Goal: Task Accomplishment & Management: Manage account settings

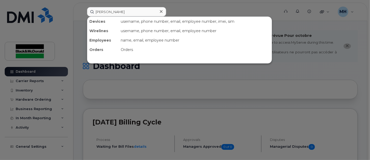
type input "[PERSON_NAME]"
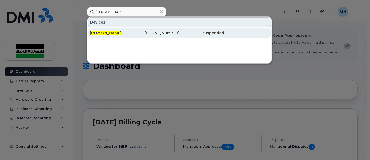
click at [100, 31] on span "[PERSON_NAME]" at bounding box center [106, 33] width 32 height 5
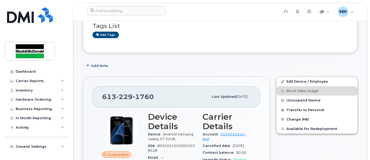
scroll to position [58, 0]
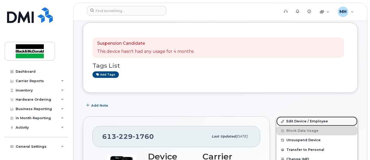
click at [309, 120] on link "Edit Device / Employee" at bounding box center [317, 121] width 81 height 9
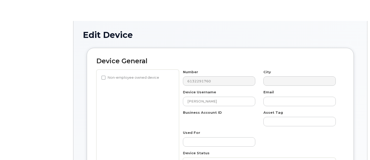
select select "34830886"
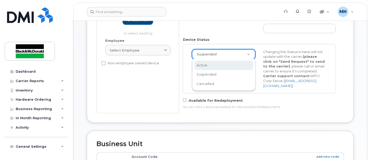
scroll to position [0, 1]
select select "active"
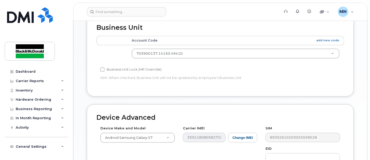
scroll to position [99, 0]
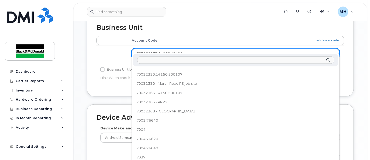
drag, startPoint x: 157, startPoint y: 59, endPoint x: 158, endPoint y: 65, distance: 6.4
click at [157, 59] on input "text" at bounding box center [235, 60] width 197 height 8
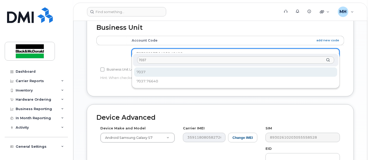
type input "7037"
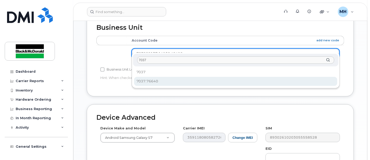
select select "9171643"
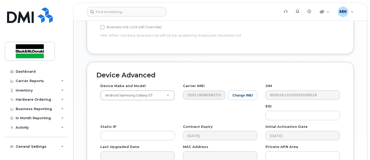
scroll to position [355, 0]
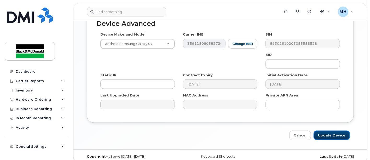
drag, startPoint x: 334, startPoint y: 131, endPoint x: 202, endPoint y: 147, distance: 132.5
click at [333, 131] on input "Update Device" at bounding box center [332, 136] width 36 height 10
type input "Saving..."
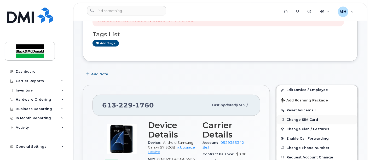
scroll to position [116, 0]
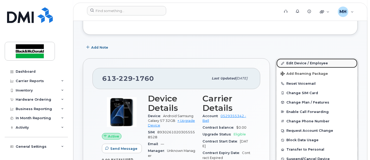
click at [309, 61] on link "Edit Device / Employee" at bounding box center [317, 63] width 81 height 9
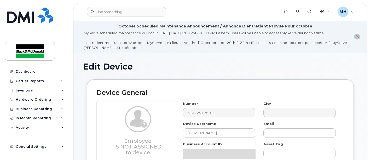
select select "9171643"
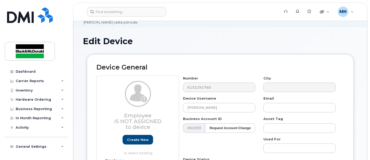
scroll to position [58, 0]
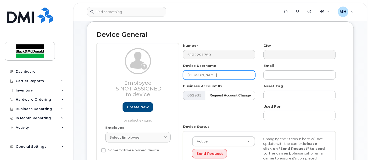
click at [216, 76] on input "[PERSON_NAME]" at bounding box center [219, 74] width 72 height 9
drag, startPoint x: 216, startPoint y: 76, endPoint x: 39, endPoint y: 108, distance: 180.0
click at [88, 93] on div "Device General Employee Is not assigned to device Create new or select existing…" at bounding box center [220, 107] width 267 height 172
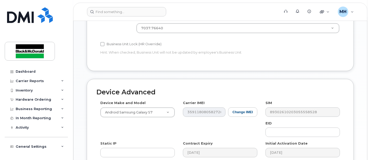
scroll to position [339, 0]
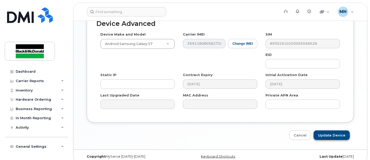
type input "[PERSON_NAME]"
click at [338, 130] on input "Update Device" at bounding box center [332, 135] width 36 height 10
type input "Saving..."
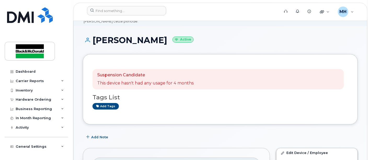
scroll to position [116, 0]
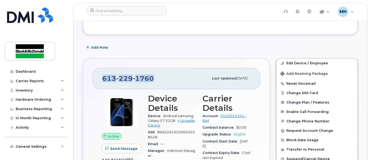
drag, startPoint x: 156, startPoint y: 75, endPoint x: 151, endPoint y: 66, distance: 10.5
click at [99, 75] on div "[PHONE_NUMBER] Last updated [DATE]" at bounding box center [177, 78] width 168 height 21
copy span "[PHONE_NUMBER]"
click at [189, 119] on link "+ Upgrade Device" at bounding box center [171, 123] width 47 height 9
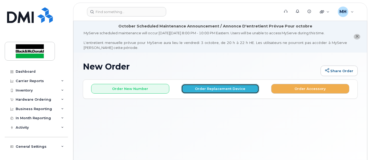
click at [214, 84] on button "Order Replacement Device" at bounding box center [220, 89] width 78 height 10
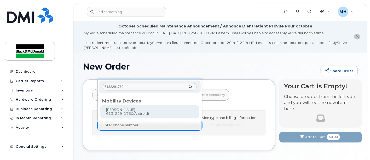
type input "6132291760"
type input "402784"
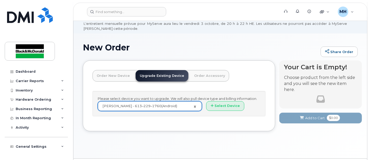
scroll to position [34, 0]
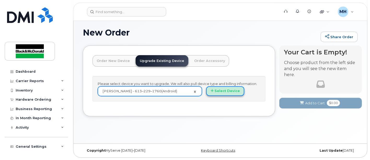
click at [228, 90] on button "Select Device" at bounding box center [225, 91] width 38 height 10
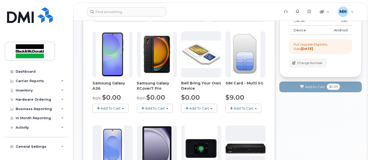
scroll to position [121, 0]
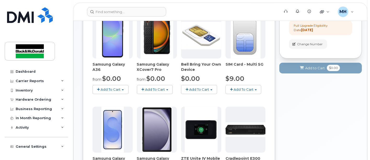
click at [317, 124] on div "Your Cart is Empty! Choose product from the left side and you will see the new …" at bounding box center [320, 144] width 83 height 372
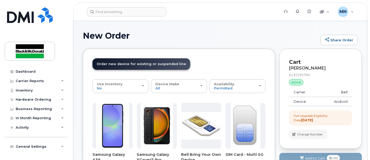
scroll to position [0, 0]
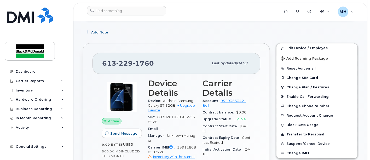
scroll to position [87, 0]
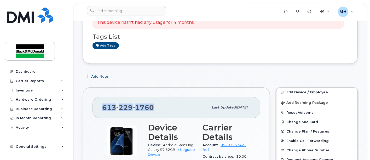
drag, startPoint x: 157, startPoint y: 107, endPoint x: 99, endPoint y: 105, distance: 57.5
click at [99, 105] on div "[PHONE_NUMBER] Last updated [DATE]" at bounding box center [177, 107] width 168 height 21
copy span "[PHONE_NUMBER]"
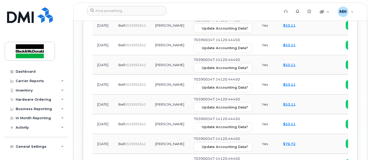
scroll to position [755, 0]
